Goal: Information Seeking & Learning: Learn about a topic

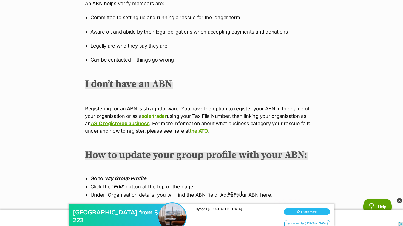
scroll to position [446, 0]
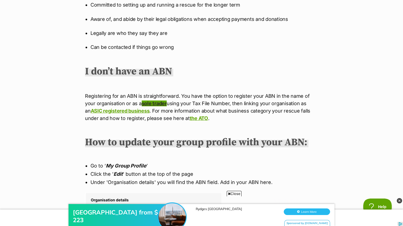
click at [146, 104] on link "sole trader" at bounding box center [154, 103] width 25 height 6
click at [150, 108] on link "ASIC registered business" at bounding box center [120, 111] width 59 height 6
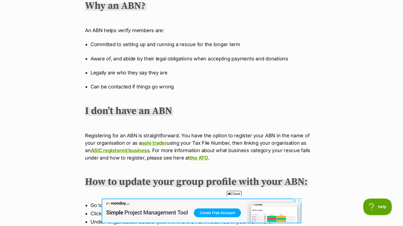
scroll to position [426, 0]
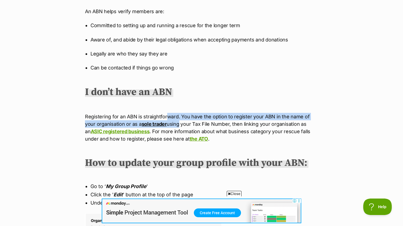
drag, startPoint x: 168, startPoint y: 114, endPoint x: 168, endPoint y: 125, distance: 11.2
click at [168, 125] on p "Registering for an ABN is straightforward. You have the option to register your…" at bounding box center [201, 128] width 233 height 30
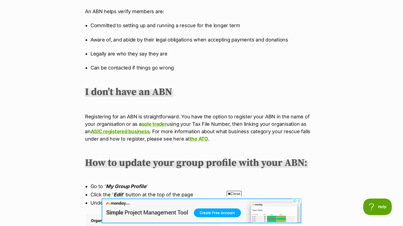
click at [266, 86] on div "Hi Members, We know that you, as a member of the PetRescue community, already u…" at bounding box center [201, 80] width 233 height 457
click at [208, 121] on p "Registering for an ABN is straightforward. You have the option to register your…" at bounding box center [201, 128] width 233 height 30
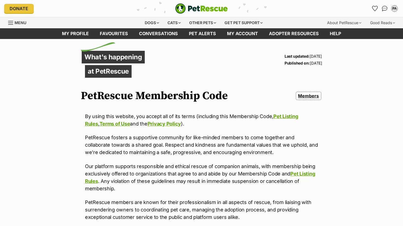
click at [145, 135] on p "PetRescue fosters a supportive community for like-minded members to come togeth…" at bounding box center [201, 145] width 233 height 22
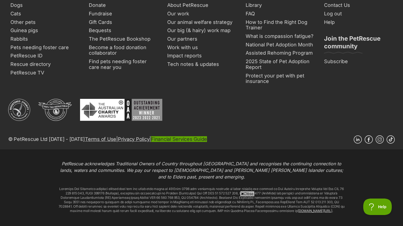
scroll to position [413, 0]
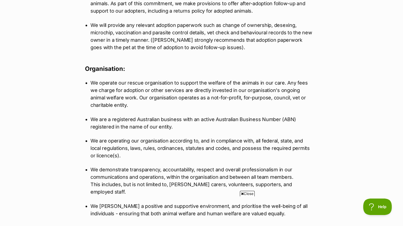
click at [234, 92] on p "We operate our rescue organisation to support the welfare of the animals in our…" at bounding box center [201, 94] width 222 height 30
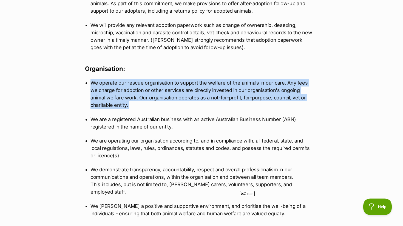
click at [234, 92] on p "We operate our rescue organisation to support the welfare of the animals in our…" at bounding box center [201, 94] width 222 height 30
click at [236, 105] on ul "We operate our rescue organisation to support the welfare of the animals in our…" at bounding box center [201, 148] width 233 height 138
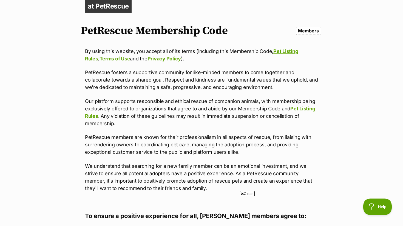
scroll to position [0, 0]
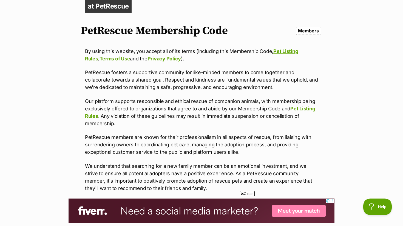
click at [159, 104] on p "Our platform supports responsible and ethical rescue of companion animals, with…" at bounding box center [201, 112] width 233 height 30
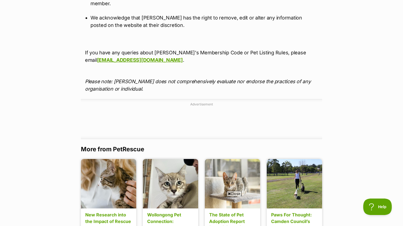
scroll to position [812, 0]
